Goal: Book appointment/travel/reservation

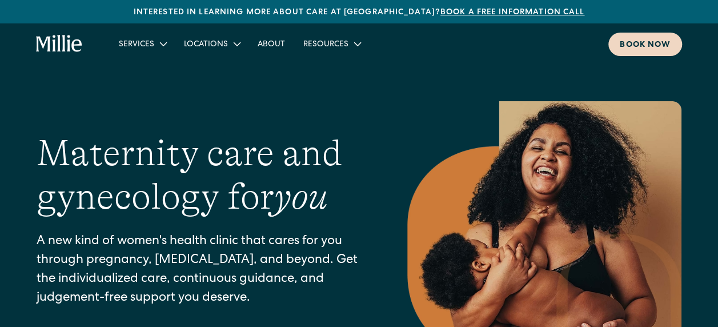
click at [647, 43] on div "Book now" at bounding box center [644, 45] width 51 height 12
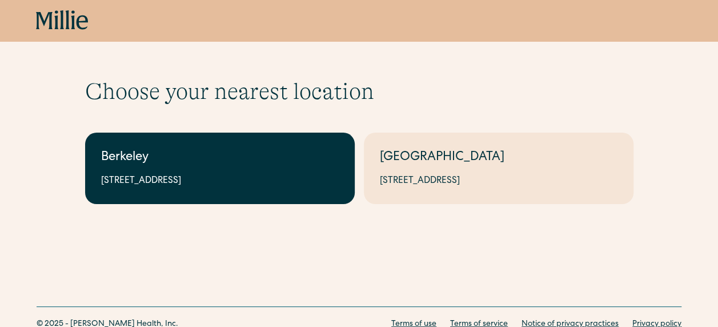
click at [243, 149] on div "Berkeley" at bounding box center [219, 157] width 237 height 19
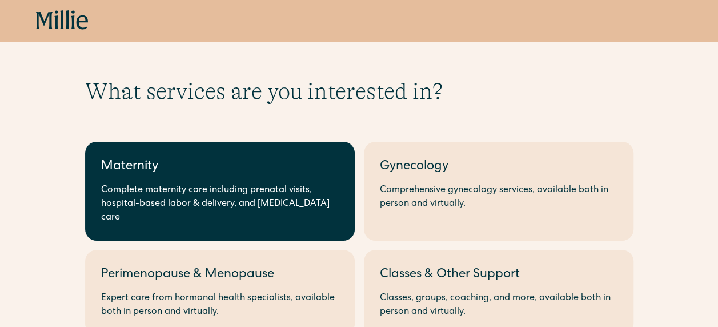
click at [258, 180] on link "Maternity Complete maternity care including prenatal visits, hospital-based lab…" at bounding box center [219, 191] width 269 height 99
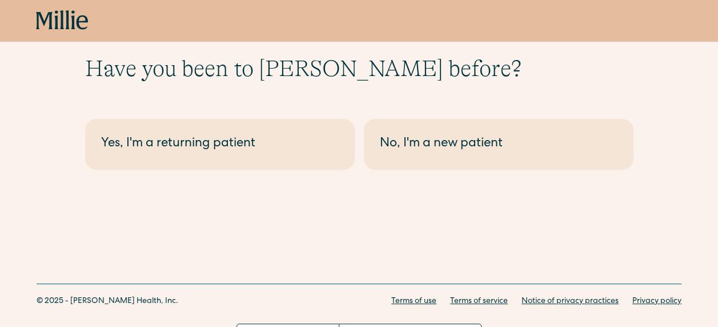
scroll to position [44, 0]
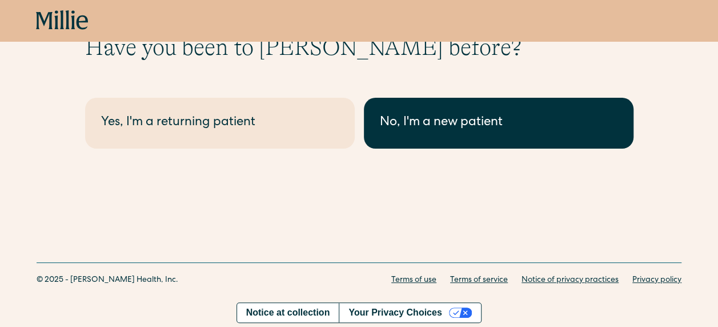
click at [460, 124] on div "No, I'm a new patient" at bounding box center [498, 123] width 237 height 19
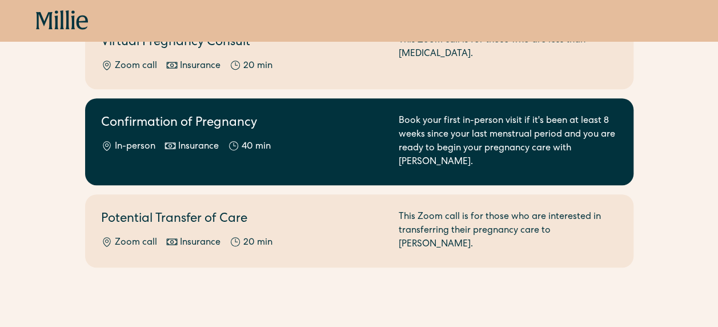
scroll to position [285, 0]
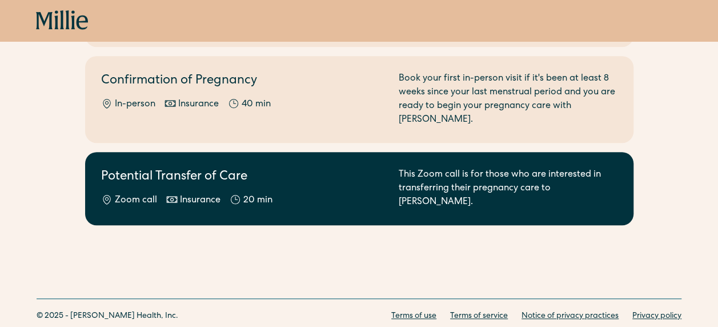
click at [189, 194] on div "Insurance" at bounding box center [200, 201] width 41 height 14
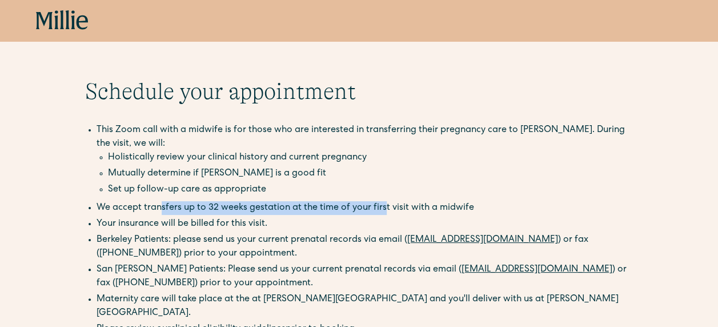
drag, startPoint x: 159, startPoint y: 203, endPoint x: 381, endPoint y: 201, distance: 222.1
click at [381, 201] on li "We accept transfers up to 32 weeks gestation at the time of your first visit wi…" at bounding box center [364, 208] width 537 height 14
click at [343, 227] on li "Your insurance will be billed for this visit." at bounding box center [364, 224] width 537 height 14
drag, startPoint x: 196, startPoint y: 202, endPoint x: 325, endPoint y: 201, distance: 129.0
click at [325, 201] on li "We accept transfers up to 32 weeks gestation at the time of your first visit wi…" at bounding box center [364, 208] width 537 height 14
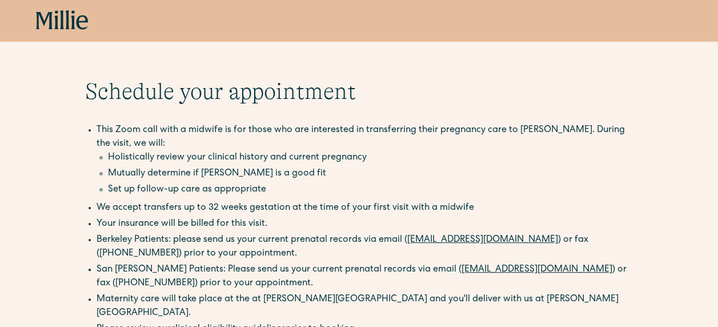
drag, startPoint x: 325, startPoint y: 201, endPoint x: 305, endPoint y: 228, distance: 34.3
click at [305, 228] on li "Your insurance will be billed for this visit." at bounding box center [364, 224] width 537 height 14
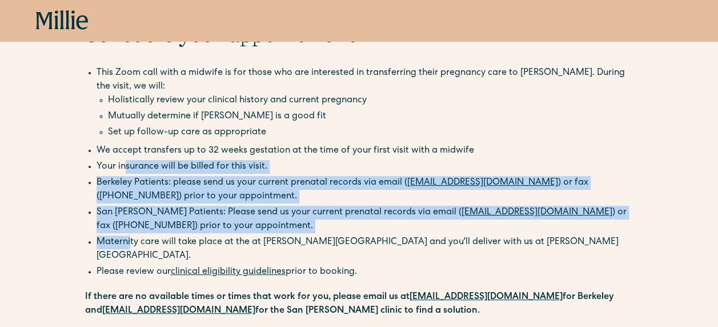
drag, startPoint x: 122, startPoint y: 166, endPoint x: 129, endPoint y: 240, distance: 74.5
click at [129, 240] on div "This Zoom call with a midwife is for those who are interested in transferring t…" at bounding box center [359, 191] width 548 height 251
drag, startPoint x: 129, startPoint y: 240, endPoint x: 206, endPoint y: 232, distance: 76.9
click at [206, 232] on li "San Jose Patients: Please send us your current prenatal records via email ( san…" at bounding box center [364, 219] width 537 height 27
click at [227, 234] on ul "This Zoom call with a midwife is for those who are interested in transferring t…" at bounding box center [359, 150] width 548 height 169
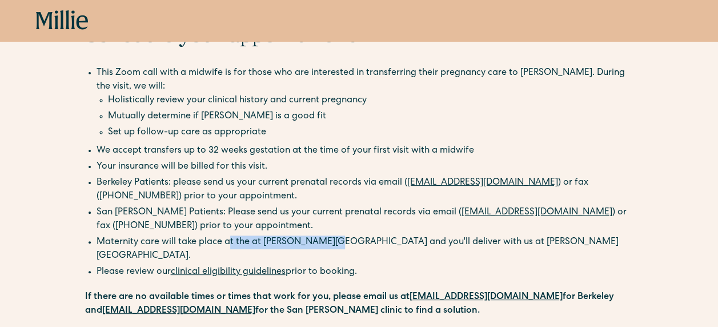
drag, startPoint x: 226, startPoint y: 240, endPoint x: 315, endPoint y: 238, distance: 89.1
click at [315, 238] on li "Maternity care will take place at the at Millie Clinic and you'll deliver with …" at bounding box center [364, 248] width 537 height 27
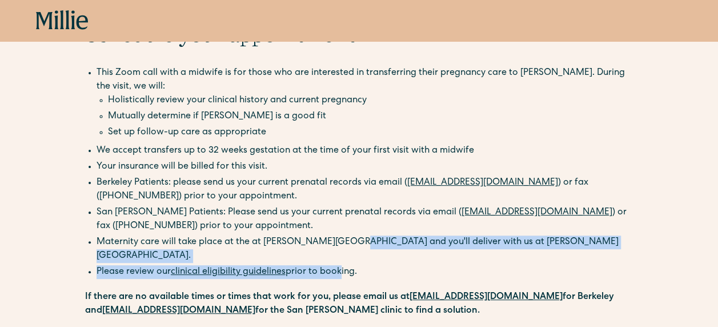
drag, startPoint x: 315, startPoint y: 238, endPoint x: 337, endPoint y: 249, distance: 24.3
click at [337, 249] on ul "Maternity care will take place at the at Millie Clinic and you'll deliver with …" at bounding box center [359, 258] width 548 height 46
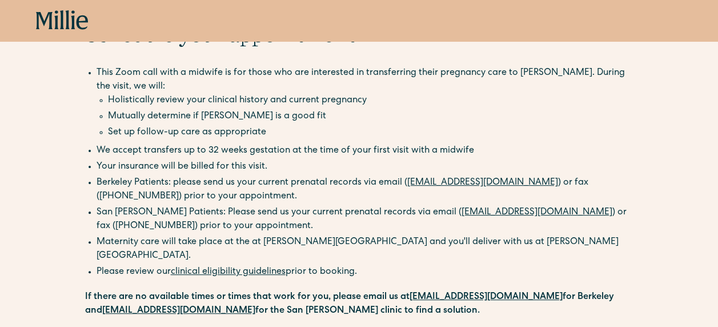
click at [419, 270] on div "This Zoom call with a midwife is for those who are interested in transferring t…" at bounding box center [359, 191] width 548 height 251
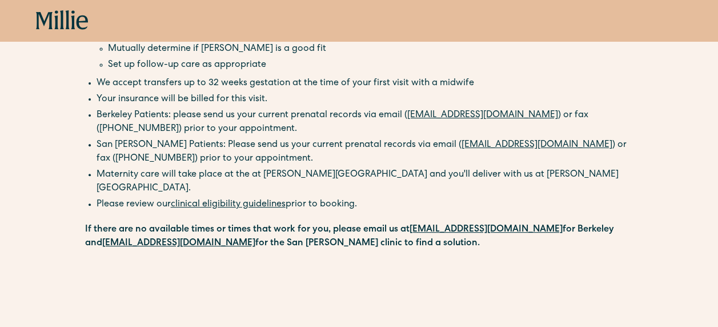
scroll to position [0, 0]
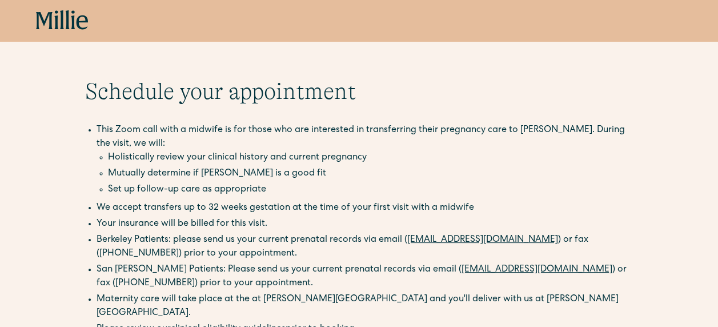
click at [42, 17] on icon at bounding box center [44, 20] width 17 height 17
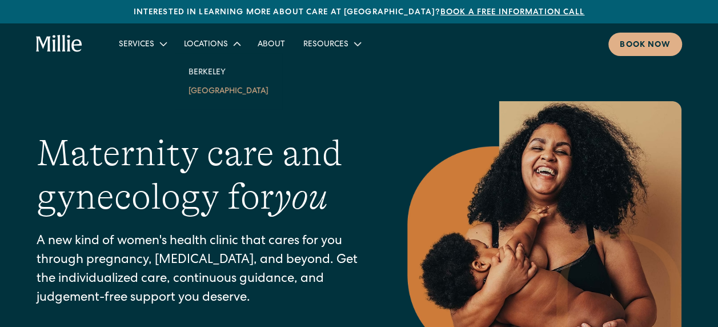
click at [225, 92] on link "[GEOGRAPHIC_DATA]" at bounding box center [228, 90] width 98 height 19
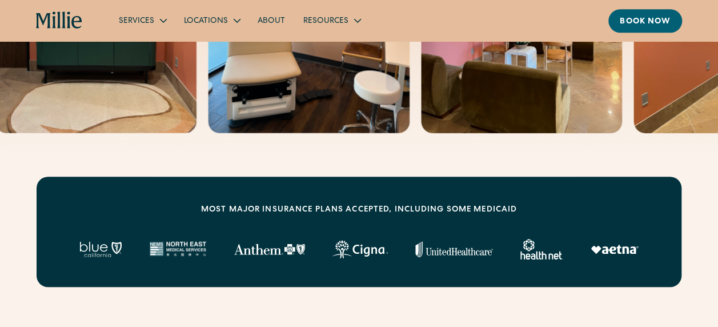
scroll to position [343, 0]
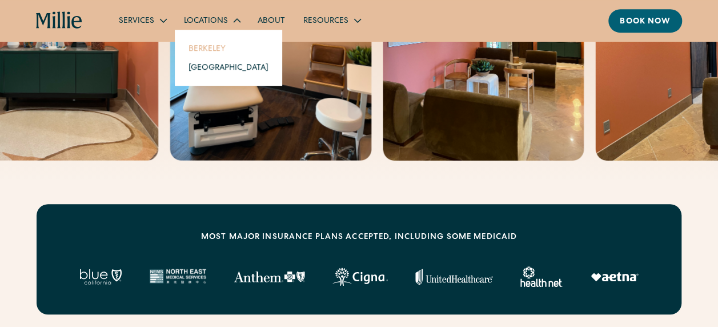
click at [215, 49] on link "Berkeley" at bounding box center [228, 48] width 98 height 19
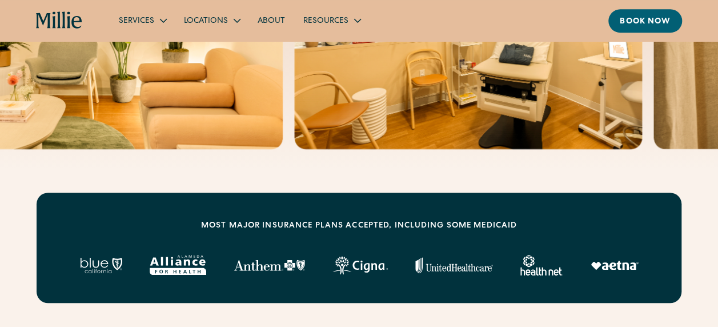
scroll to position [171, 0]
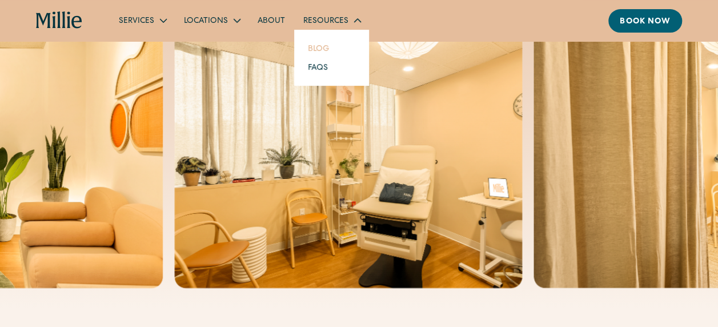
click at [315, 49] on link "Blog" at bounding box center [318, 48] width 39 height 19
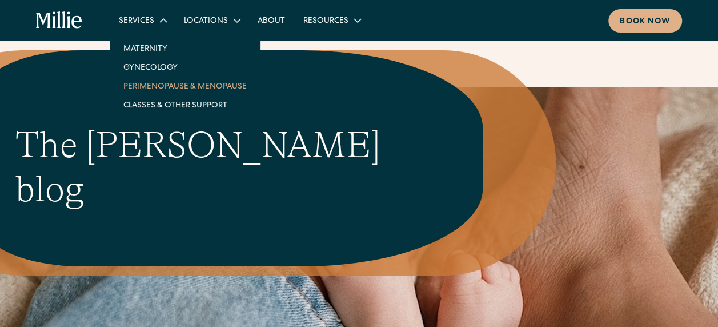
click at [156, 83] on link "Perimenopause & Menopause" at bounding box center [185, 86] width 142 height 19
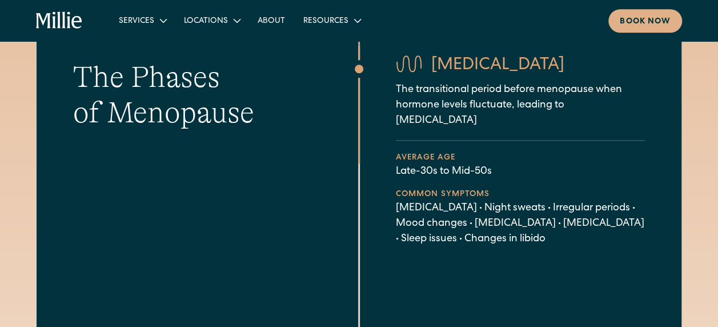
scroll to position [514, 0]
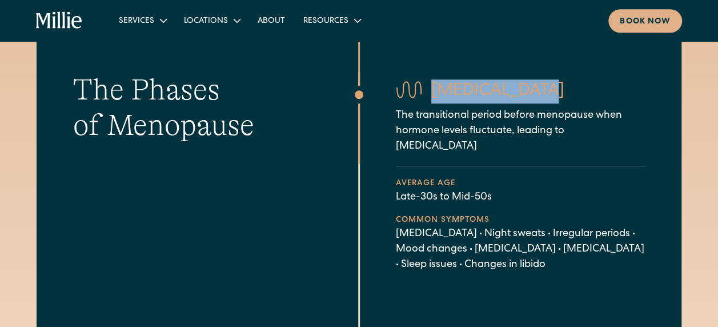
drag, startPoint x: 434, startPoint y: 90, endPoint x: 553, endPoint y: 91, distance: 118.8
click at [553, 91] on h3 "Perimenopause" at bounding box center [497, 91] width 133 height 24
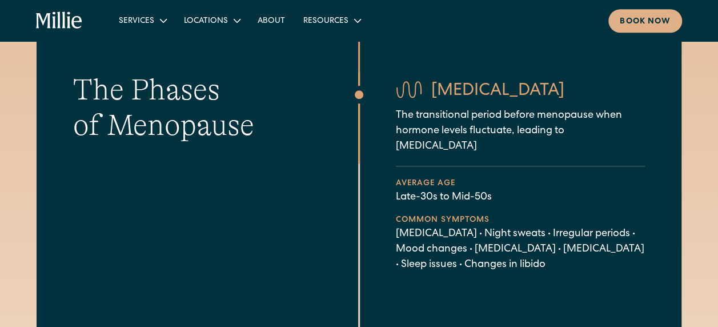
drag, startPoint x: 553, startPoint y: 91, endPoint x: 533, endPoint y: 144, distance: 56.7
click at [533, 144] on p "The transitional period before menopause when hormone levels fluctuate, leading…" at bounding box center [520, 131] width 249 height 46
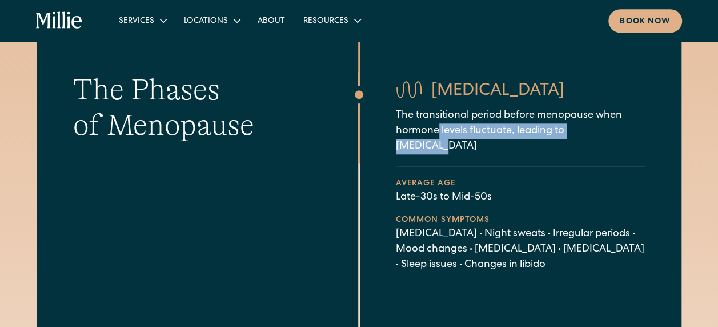
drag, startPoint x: 437, startPoint y: 132, endPoint x: 635, endPoint y: 132, distance: 198.7
click at [635, 132] on p "The transitional period before menopause when hormone levels fluctuate, leading…" at bounding box center [520, 131] width 249 height 46
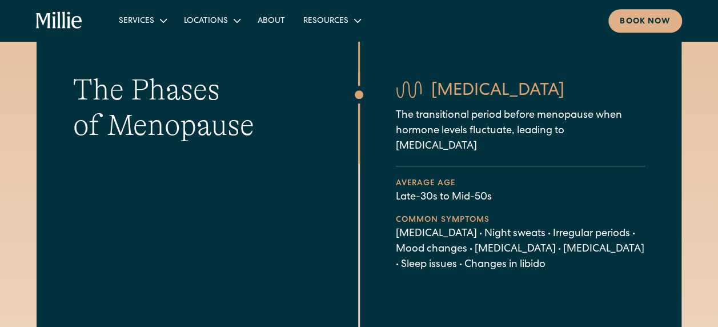
drag, startPoint x: 635, startPoint y: 132, endPoint x: 588, endPoint y: 148, distance: 50.0
click at [588, 148] on p "The transitional period before menopause when hormone levels fluctuate, leading…" at bounding box center [520, 131] width 249 height 46
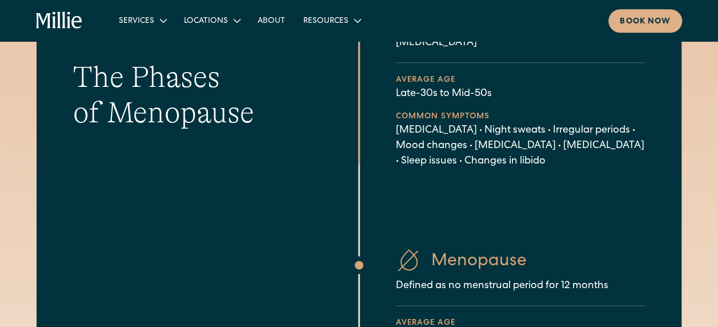
scroll to position [628, 0]
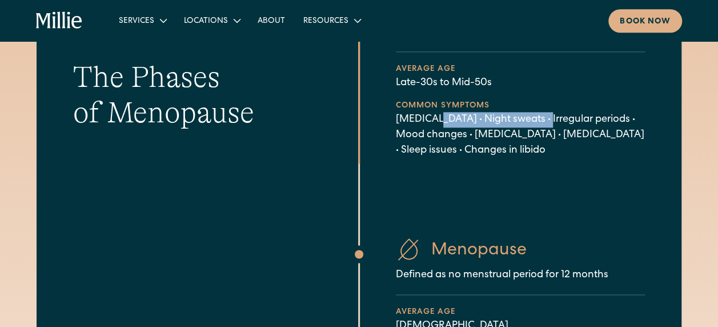
drag, startPoint x: 434, startPoint y: 119, endPoint x: 536, endPoint y: 125, distance: 102.4
click at [536, 125] on p "Hot flashes • Night sweats • Irregular periods • Mood changes • Brain fog • Vag…" at bounding box center [520, 135] width 249 height 46
drag, startPoint x: 536, startPoint y: 125, endPoint x: 529, endPoint y: 144, distance: 20.2
click at [529, 144] on p "Hot flashes • Night sweats • Irregular periods • Mood changes • Brain fog • Vag…" at bounding box center [520, 135] width 249 height 46
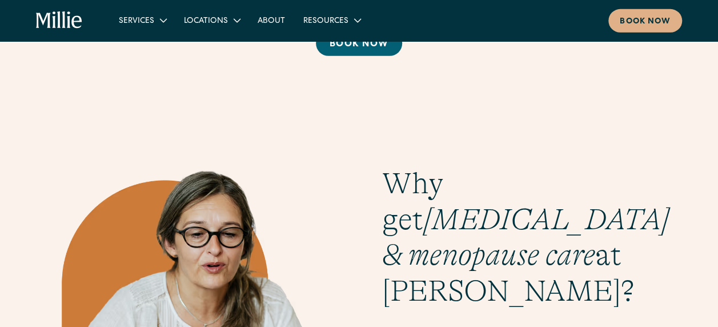
scroll to position [1541, 0]
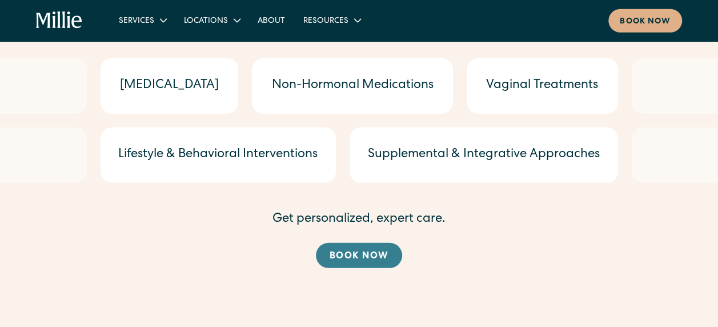
click at [353, 250] on div "Book now" at bounding box center [358, 256] width 59 height 14
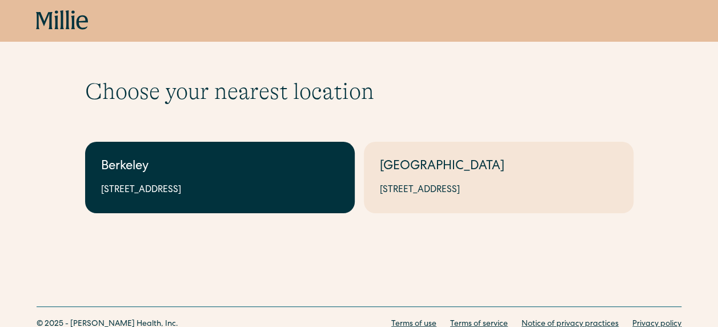
click at [211, 159] on div "Berkeley" at bounding box center [219, 167] width 237 height 19
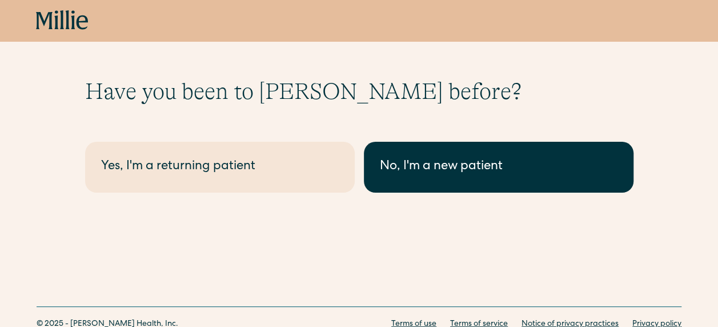
click at [457, 163] on div "No, I'm a new patient" at bounding box center [498, 167] width 237 height 19
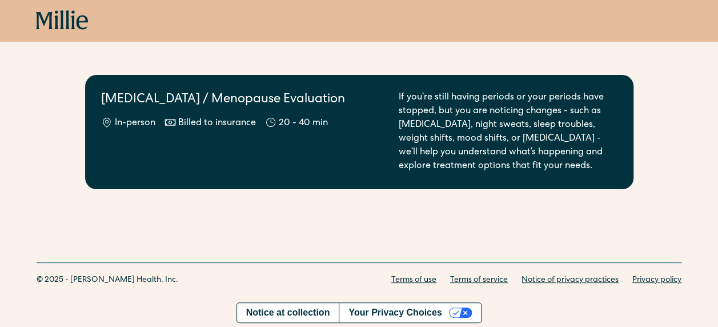
scroll to position [14, 0]
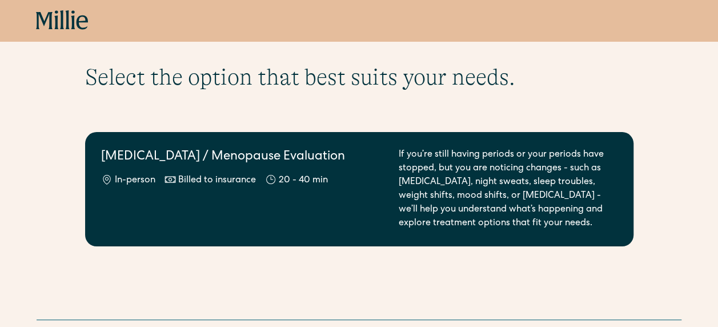
click at [270, 172] on div "Perimenopause / Menopause Evaluation In-person Billed to insurance 20 - 40 min" at bounding box center [243, 189] width 284 height 82
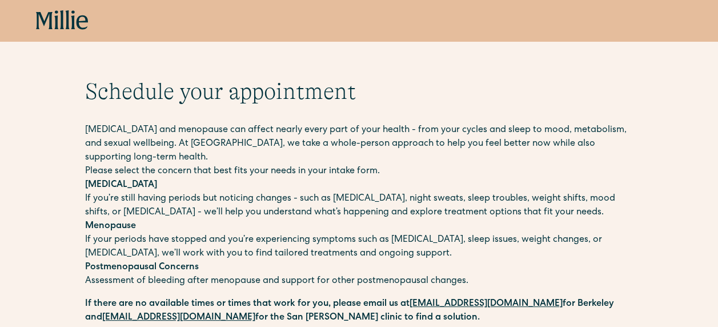
click at [39, 18] on icon at bounding box center [62, 20] width 53 height 21
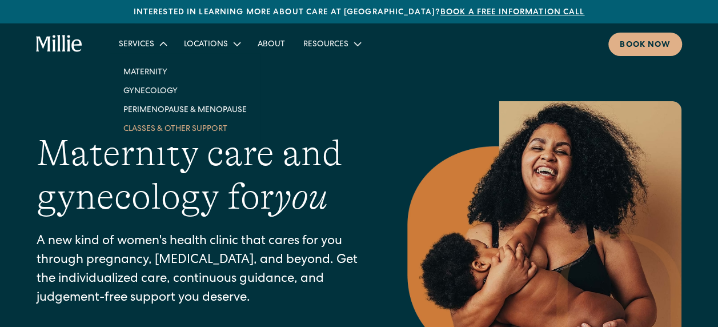
click at [156, 136] on link "Classes & Other Support" at bounding box center [185, 128] width 142 height 19
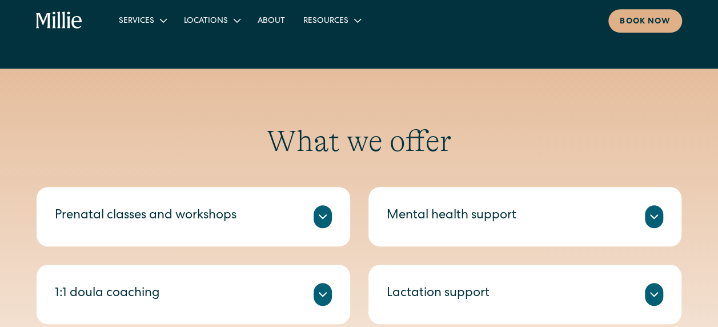
scroll to position [457, 0]
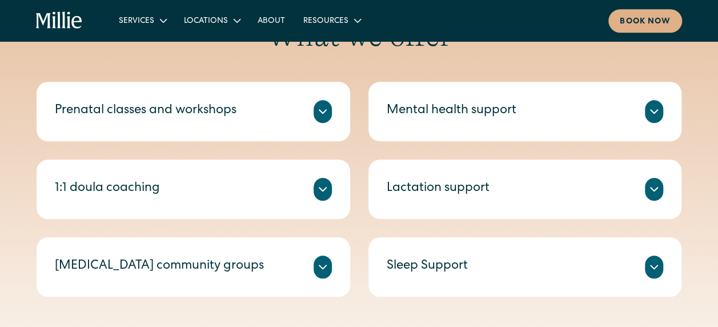
click at [287, 111] on div "Prenatal classes and workshops" at bounding box center [193, 111] width 277 height 23
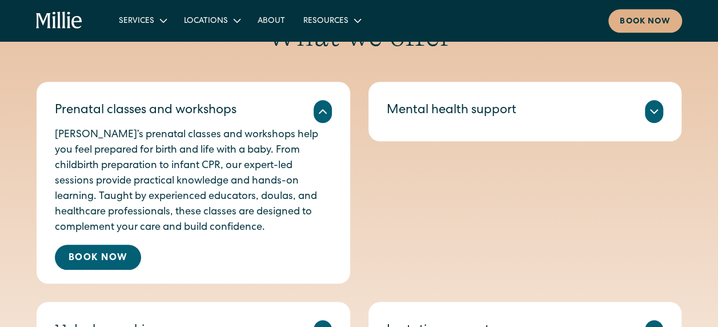
click at [287, 111] on div "Prenatal classes and workshops" at bounding box center [193, 111] width 277 height 23
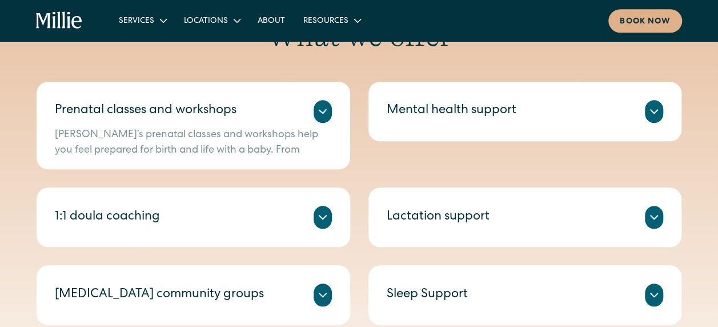
click at [432, 115] on div "Mental health support" at bounding box center [452, 111] width 130 height 19
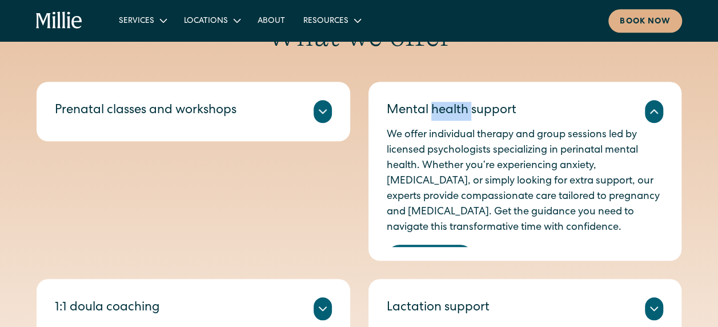
click at [432, 115] on div "Mental health support" at bounding box center [452, 111] width 130 height 19
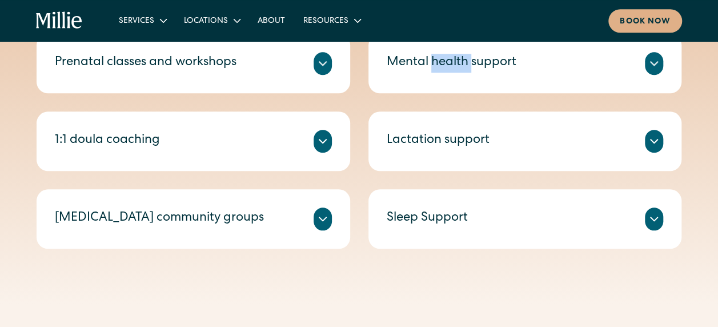
scroll to position [571, 0]
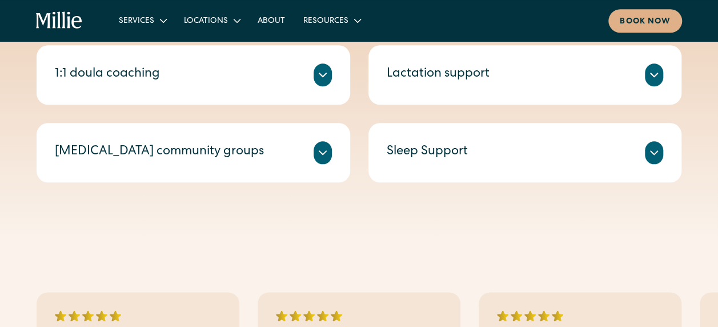
click at [433, 104] on div "Prenatal classes and workshops Millie’s prenatal classes and workshops help you…" at bounding box center [359, 74] width 645 height 215
click at [432, 94] on div "Lactation support Get expert prenatal and postpartum support from a certified L…" at bounding box center [524, 74] width 313 height 59
click at [442, 71] on div "Lactation support" at bounding box center [438, 74] width 103 height 19
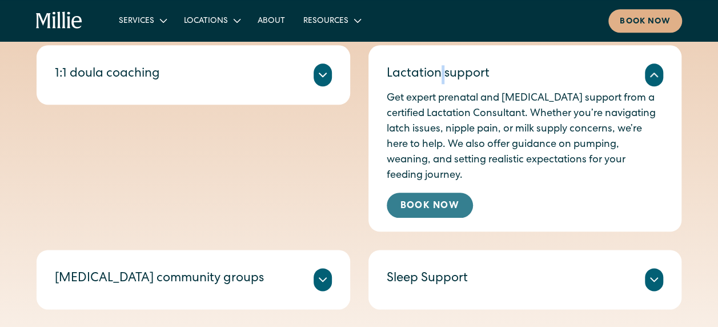
click at [433, 197] on link "Book Now" at bounding box center [430, 204] width 86 height 25
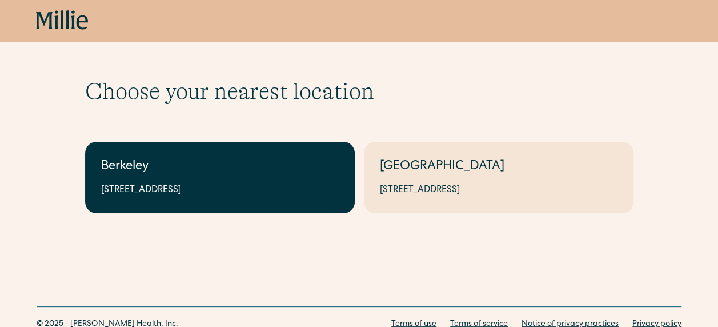
click at [232, 175] on div "Berkeley" at bounding box center [219, 167] width 237 height 19
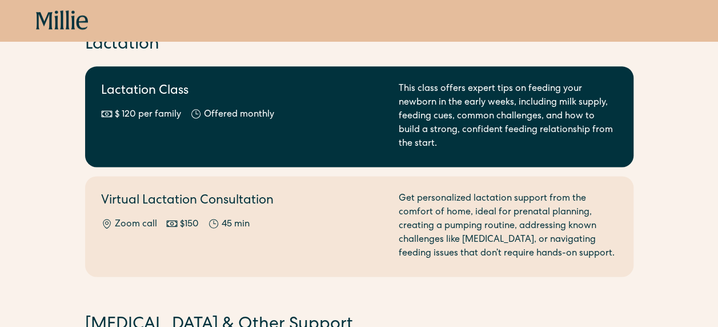
scroll to position [685, 0]
